Goal: Task Accomplishment & Management: Manage account settings

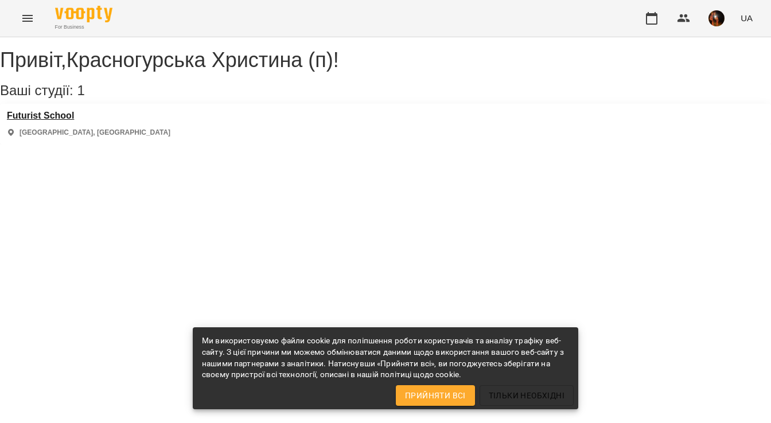
click at [79, 121] on h3 "Futurist School" at bounding box center [88, 116] width 163 height 10
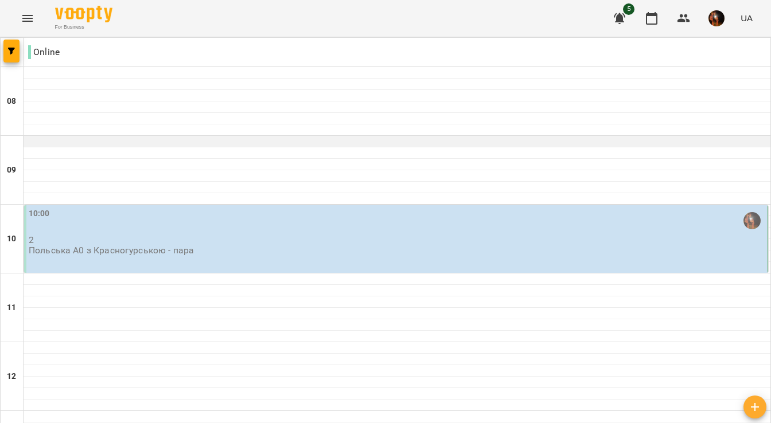
click at [340, 230] on div "10:00" at bounding box center [397, 221] width 736 height 26
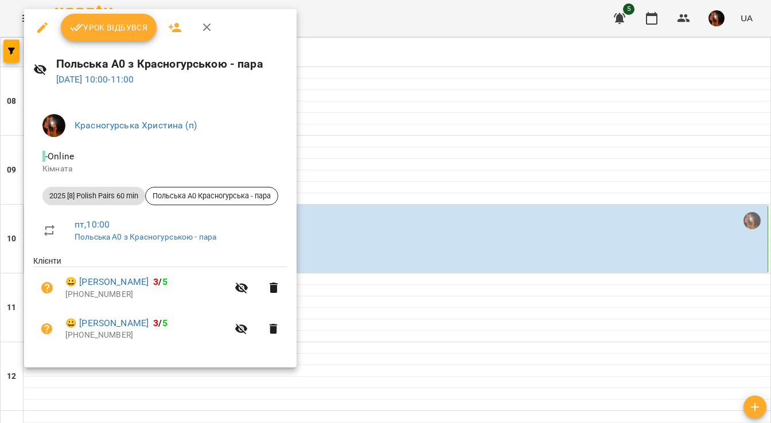
click at [340, 230] on div at bounding box center [385, 211] width 771 height 423
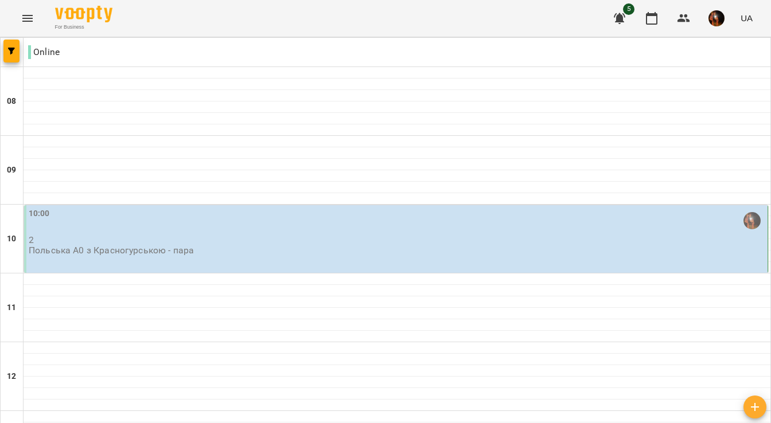
scroll to position [752, 0]
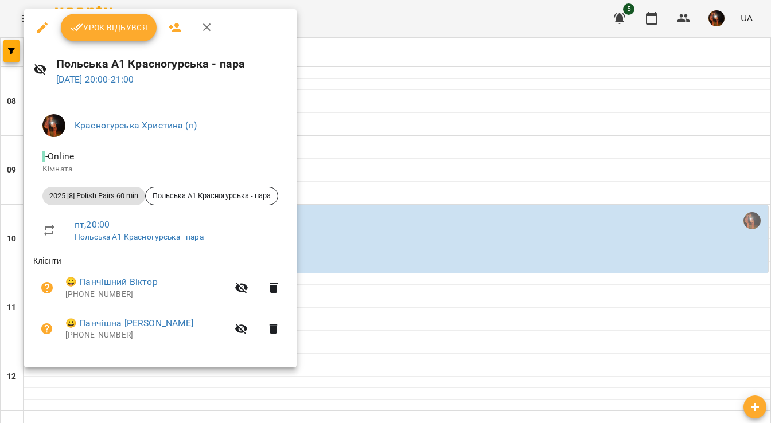
click at [395, 181] on div at bounding box center [385, 211] width 771 height 423
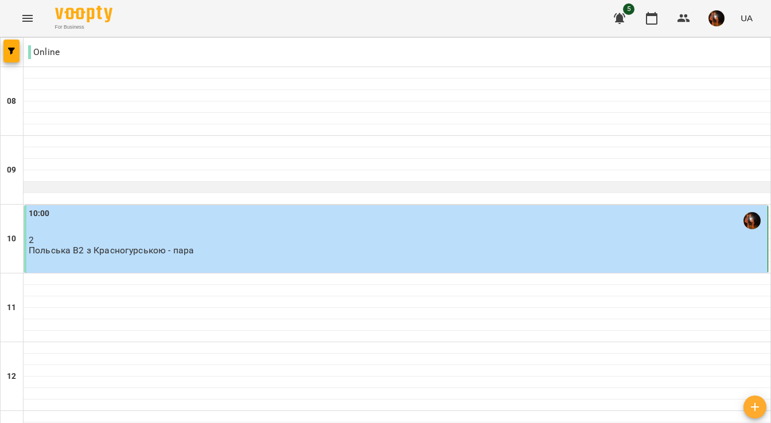
scroll to position [616, 0]
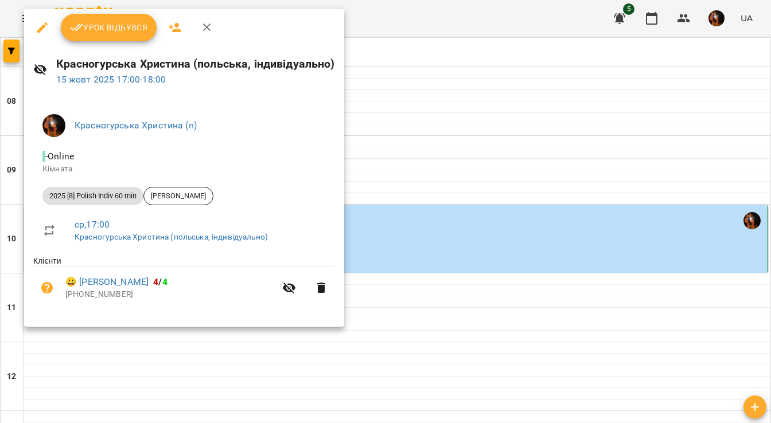
click at [105, 21] on span "Урок відбувся" at bounding box center [109, 28] width 78 height 14
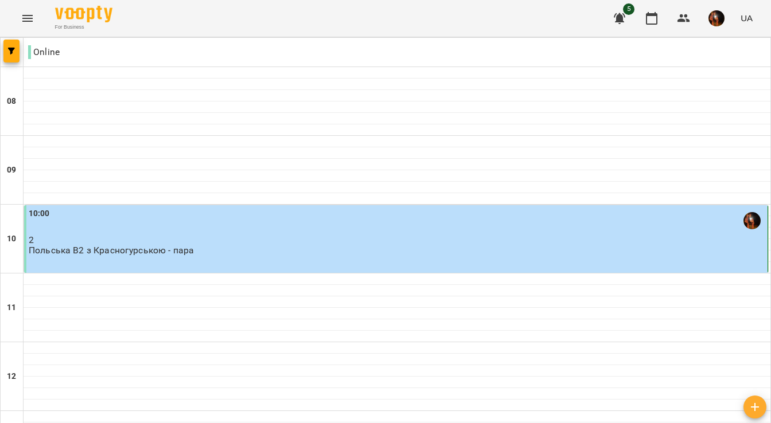
scroll to position [533, 0]
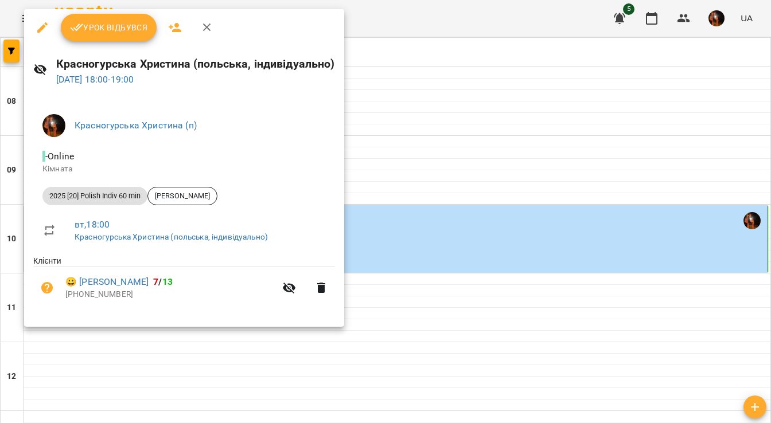
click at [107, 33] on span "Урок відбувся" at bounding box center [109, 28] width 78 height 14
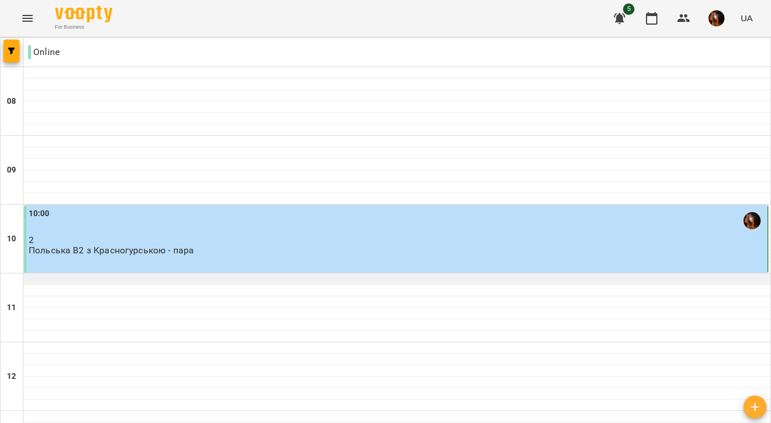
scroll to position [752, 0]
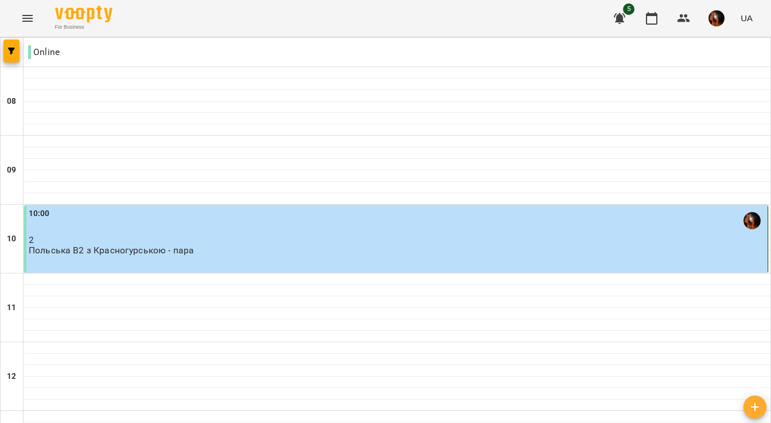
click at [724, 14] on img "button" at bounding box center [716, 18] width 16 height 16
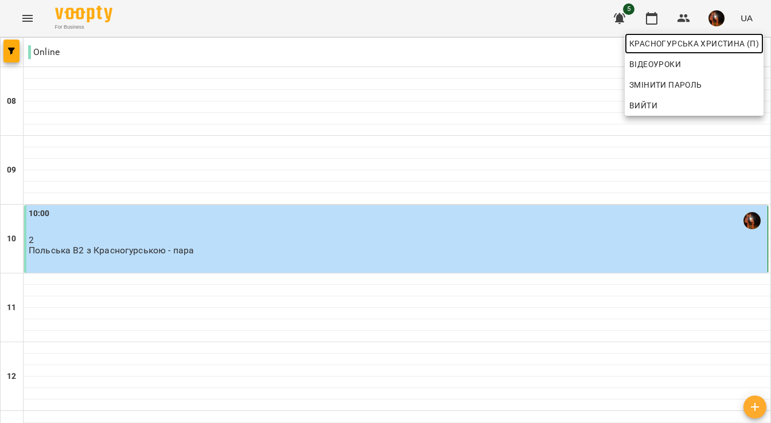
click at [668, 44] on span "Красногурська Христина (п)" at bounding box center [694, 44] width 130 height 14
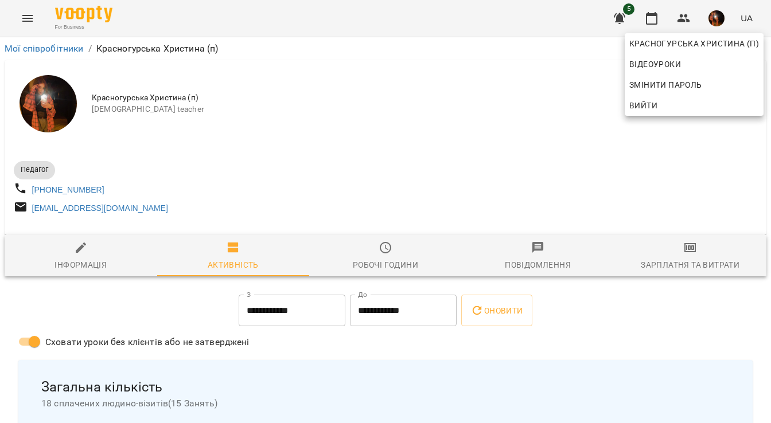
click at [675, 262] on div at bounding box center [385, 211] width 771 height 423
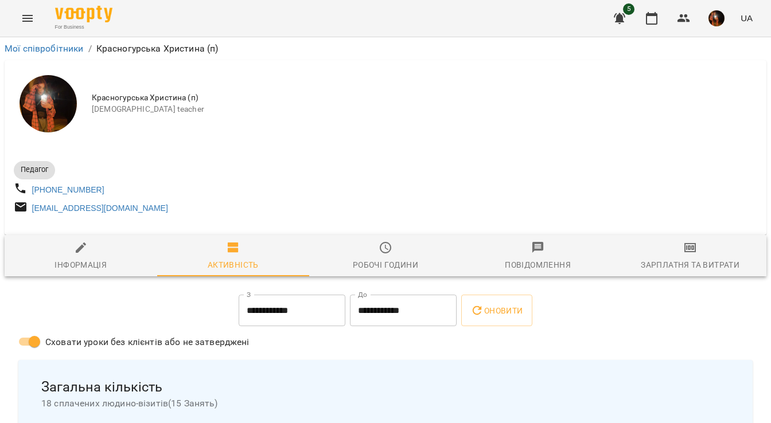
click at [690, 255] on icon "button" at bounding box center [690, 248] width 14 height 14
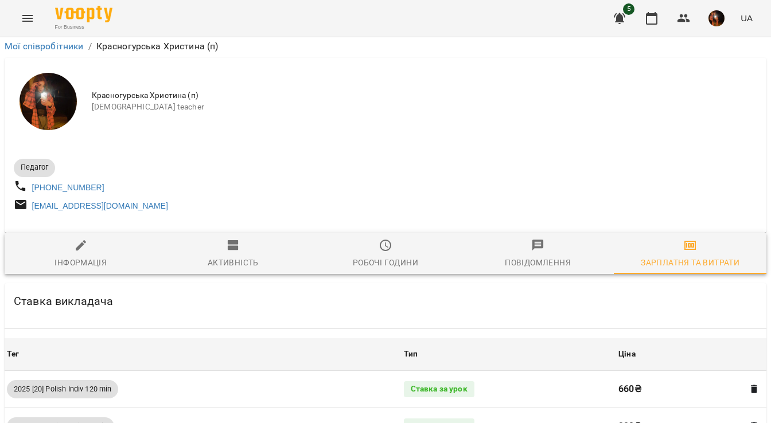
scroll to position [1215, 0]
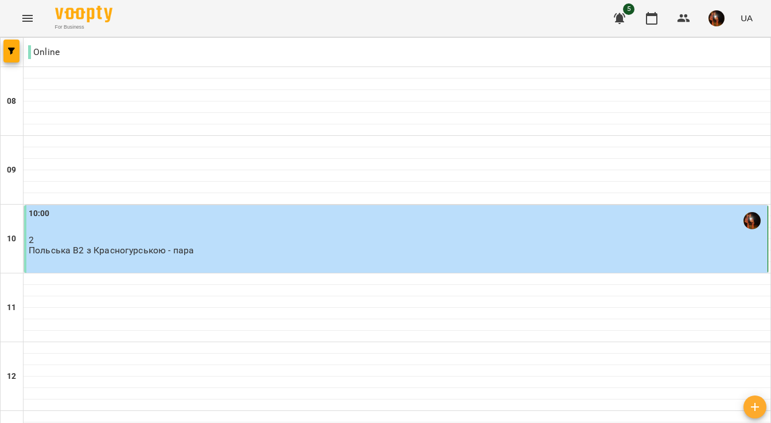
scroll to position [752, 0]
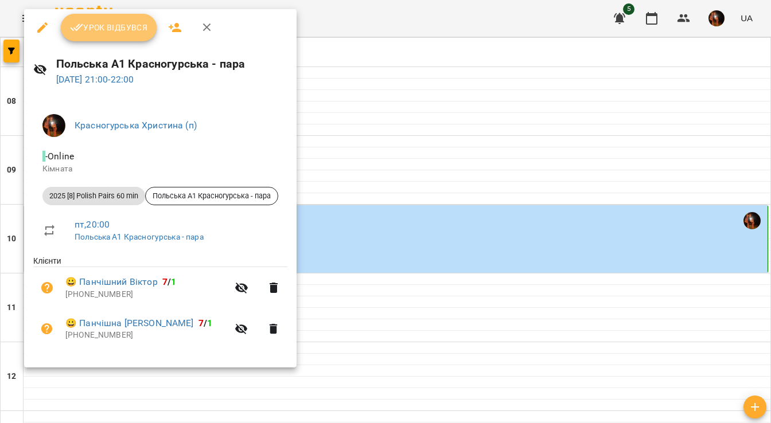
click at [102, 35] on button "Урок відбувся" at bounding box center [109, 28] width 96 height 28
